Goal: Find specific page/section: Find specific page/section

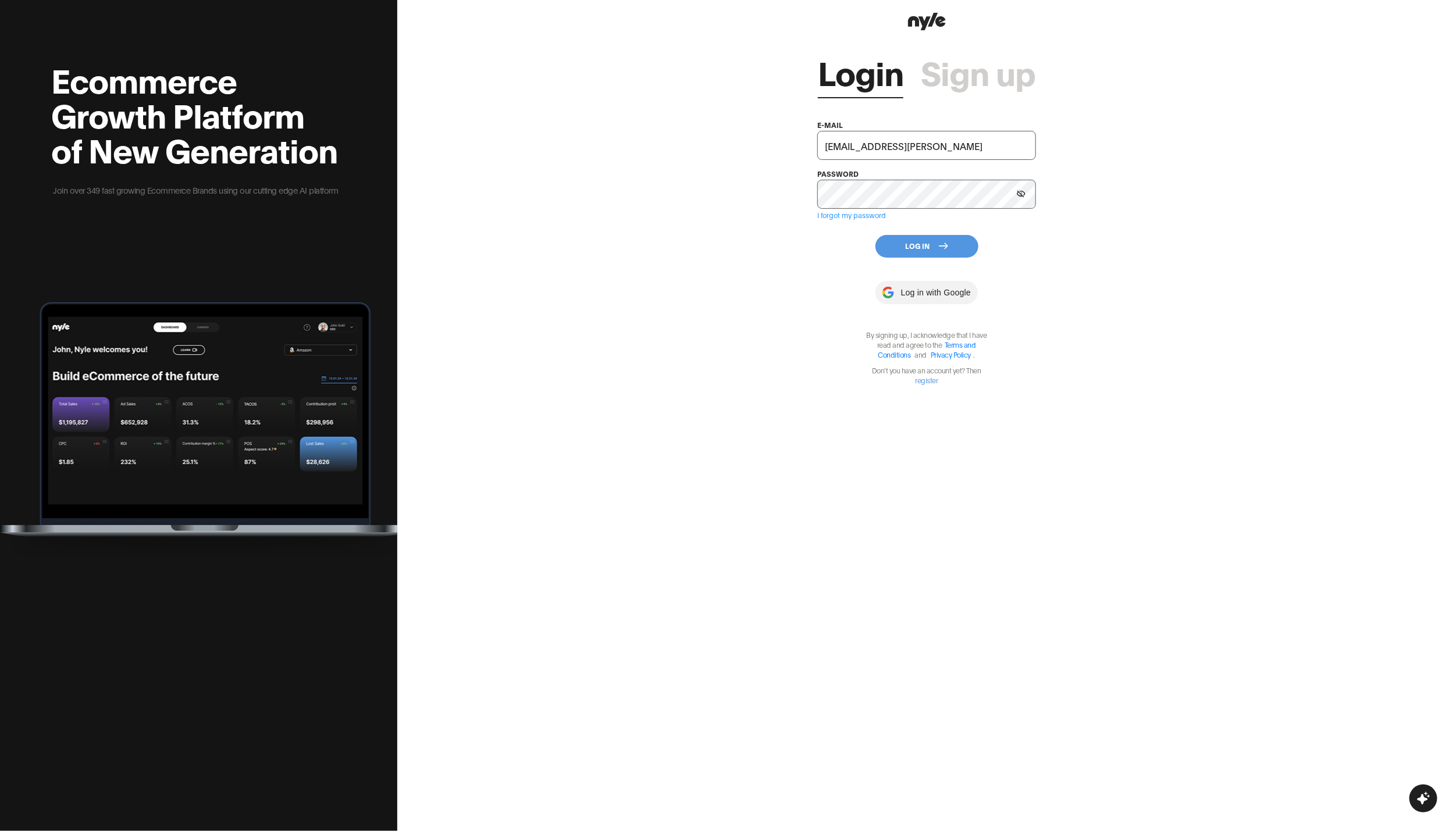
click at [934, 253] on button "Log In" at bounding box center [927, 246] width 103 height 23
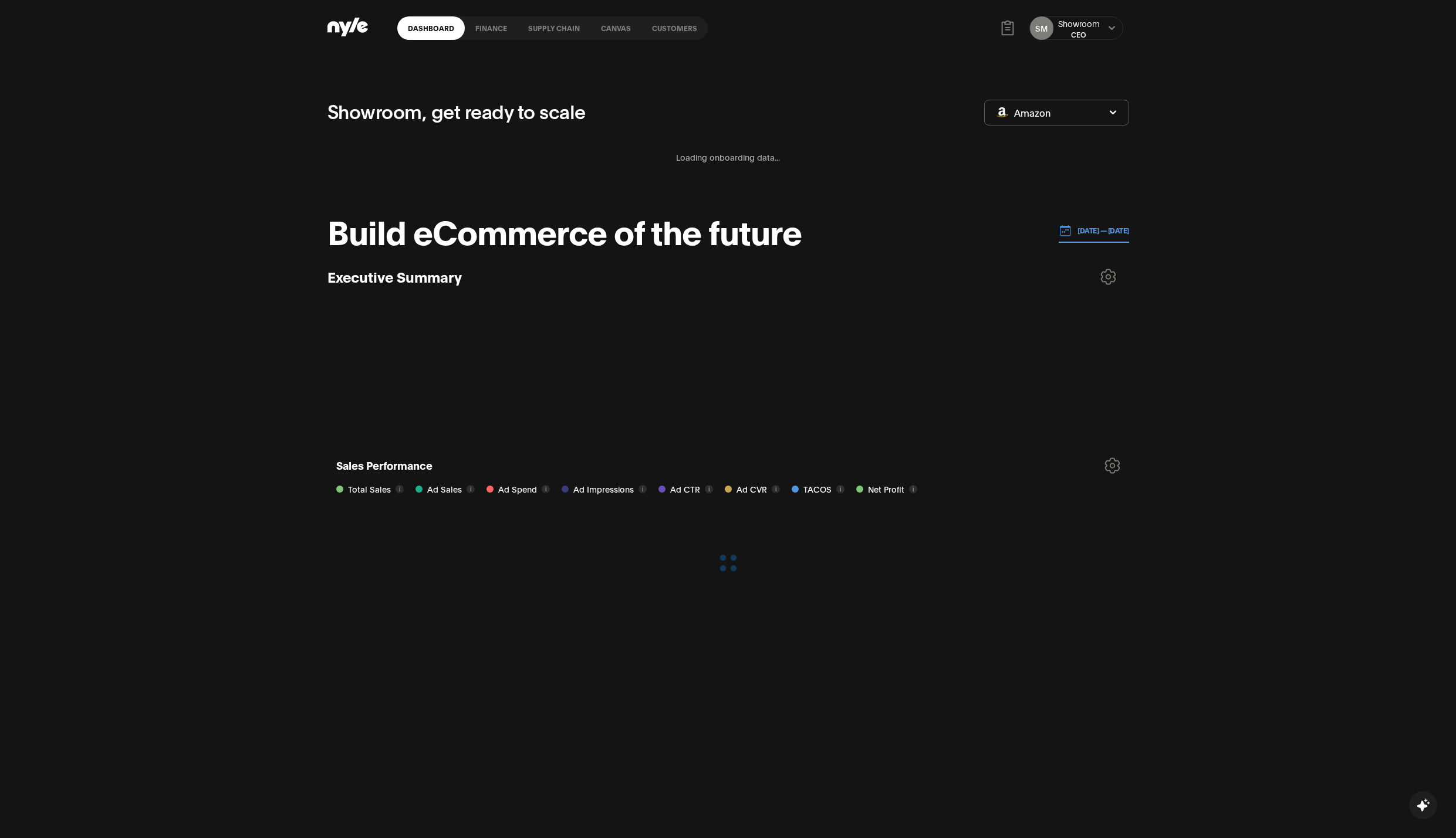
click at [673, 27] on link "Customers" at bounding box center [674, 28] width 66 height 24
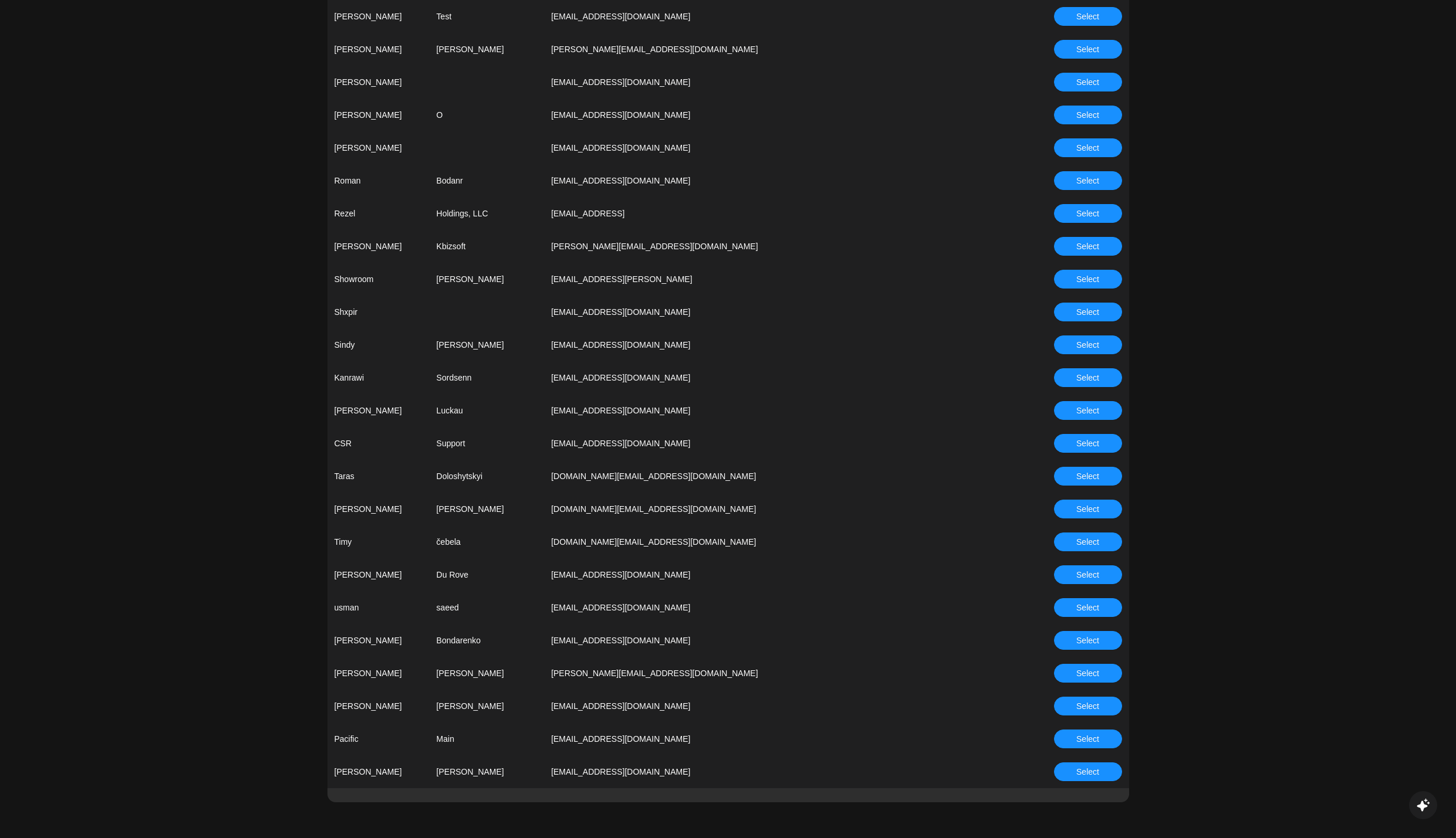
scroll to position [2718, 0]
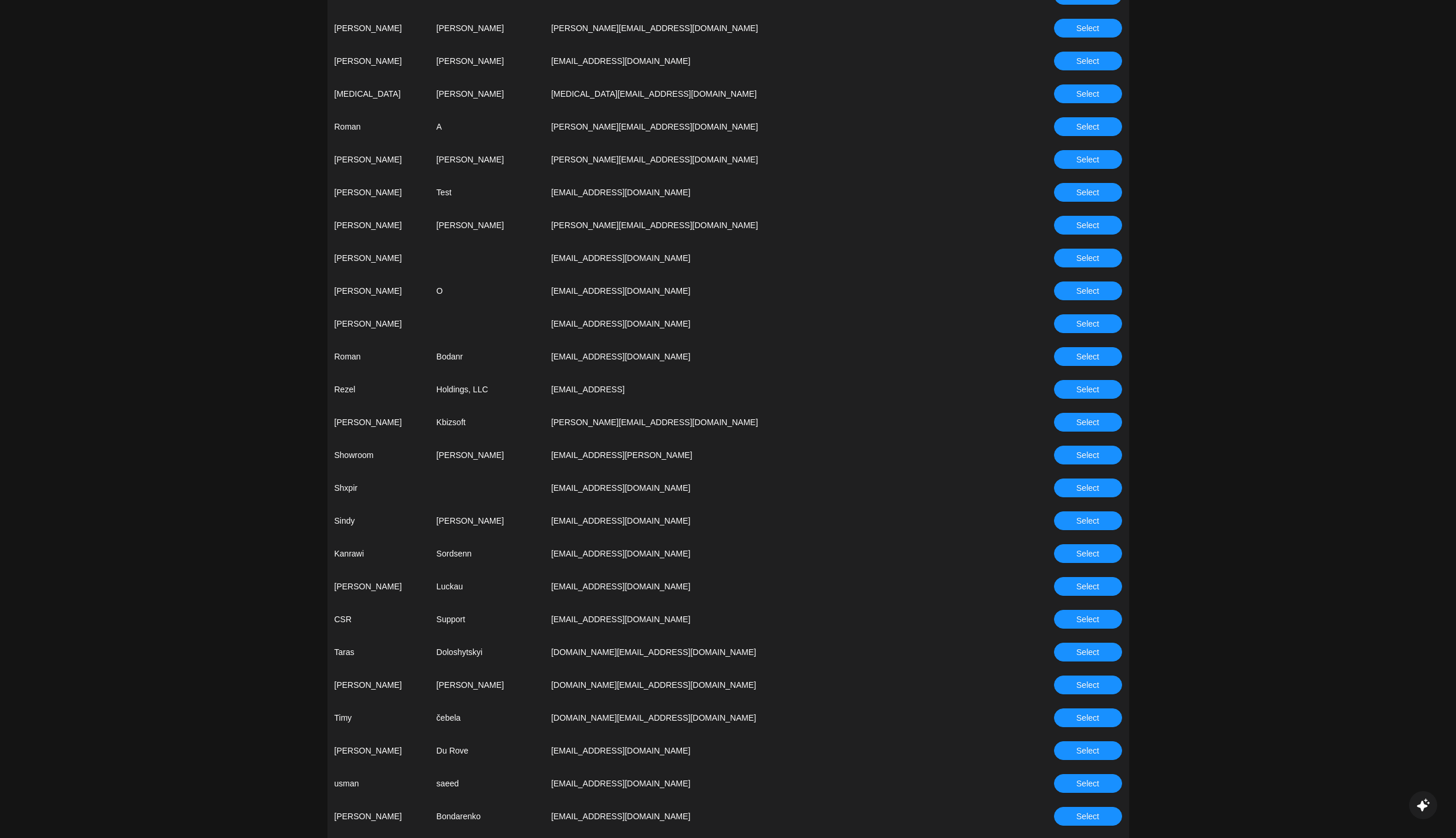
click at [1063, 619] on button "Select" at bounding box center [1088, 619] width 68 height 19
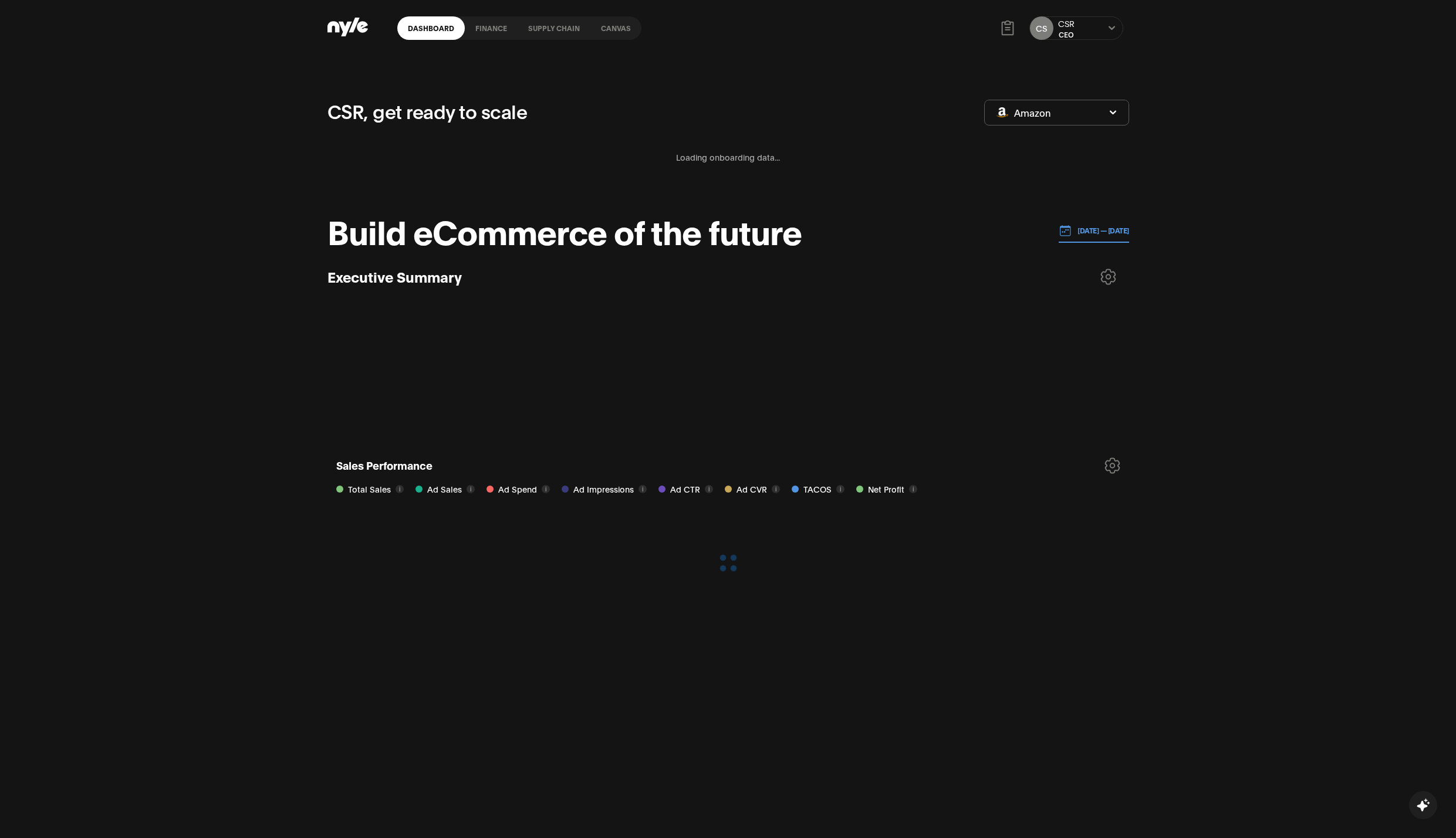
click at [488, 29] on link "finance" at bounding box center [492, 28] width 53 height 24
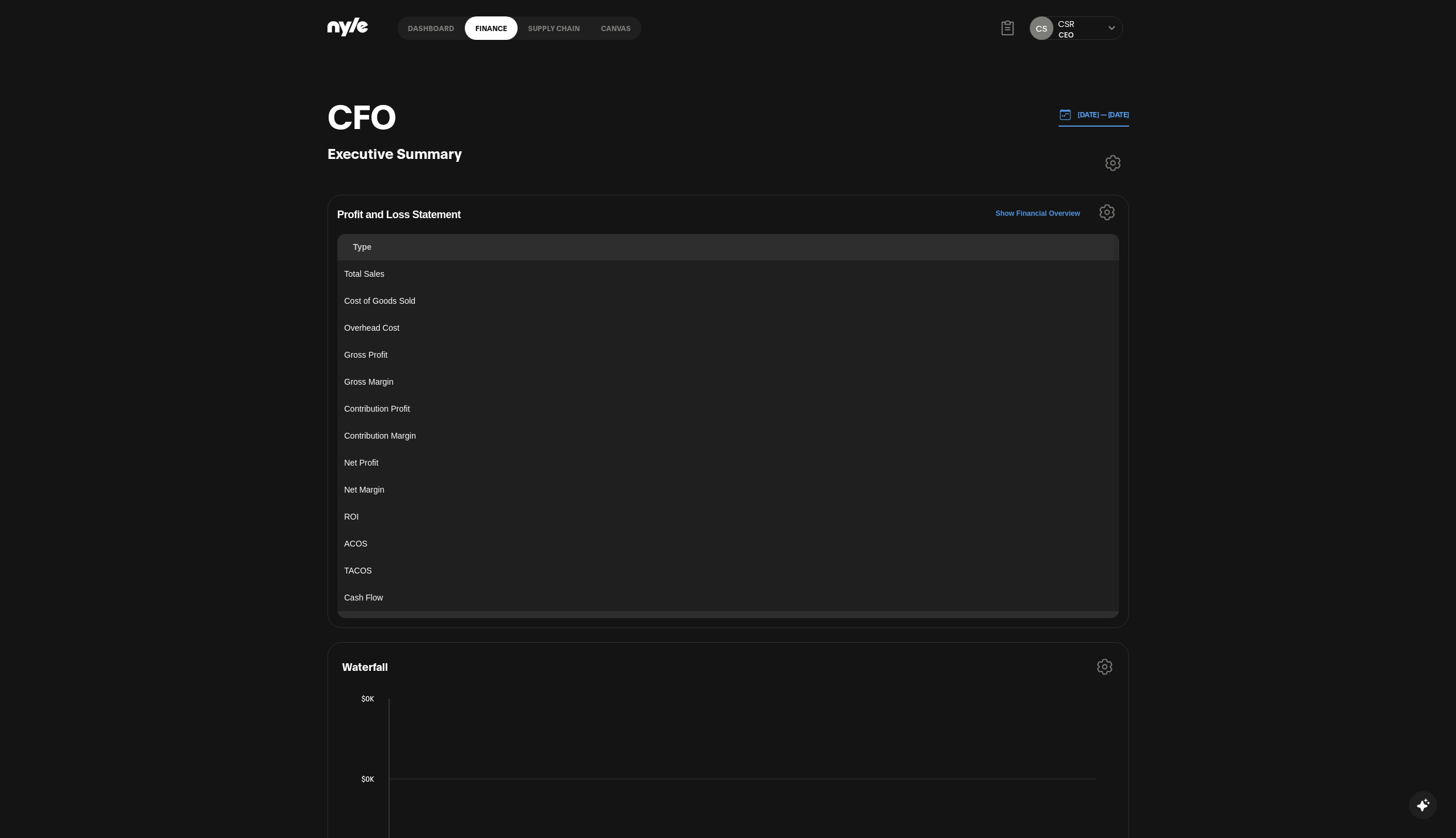
drag, startPoint x: 428, startPoint y: 25, endPoint x: 426, endPoint y: 44, distance: 19.1
click at [426, 22] on link "Dashboard" at bounding box center [431, 28] width 68 height 24
